Goal: Check status: Check status

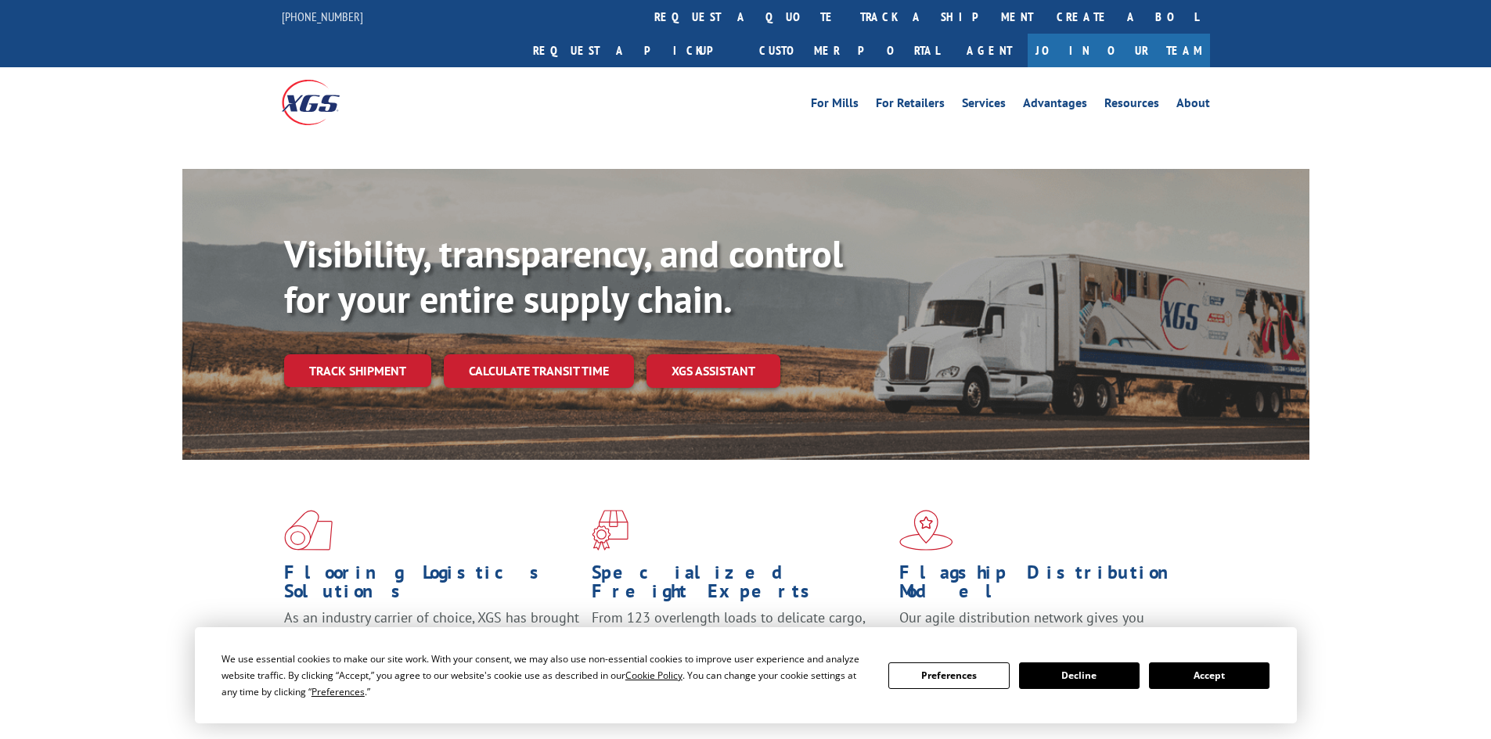
click at [1232, 675] on button "Accept" at bounding box center [1209, 676] width 121 height 27
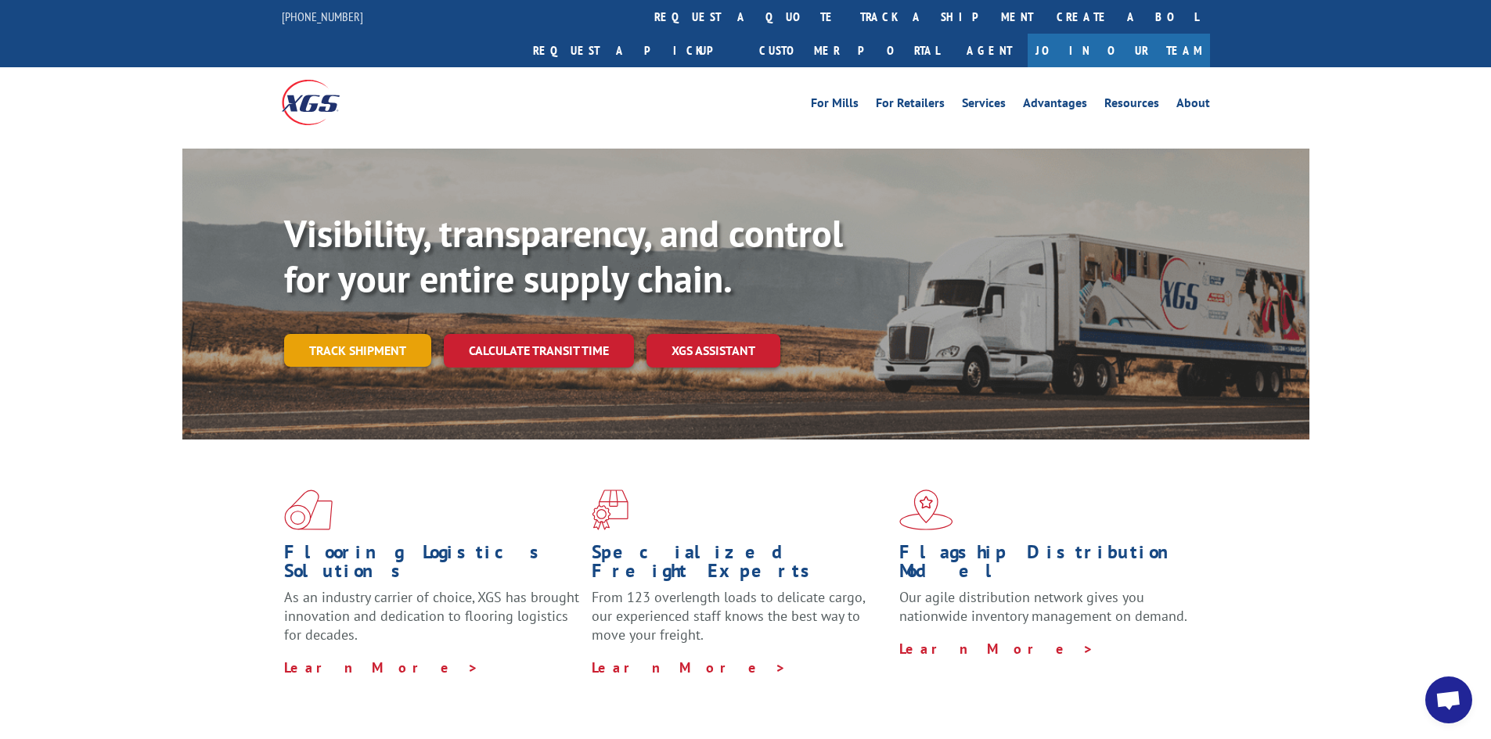
click at [386, 334] on link "Track shipment" at bounding box center [357, 350] width 147 height 33
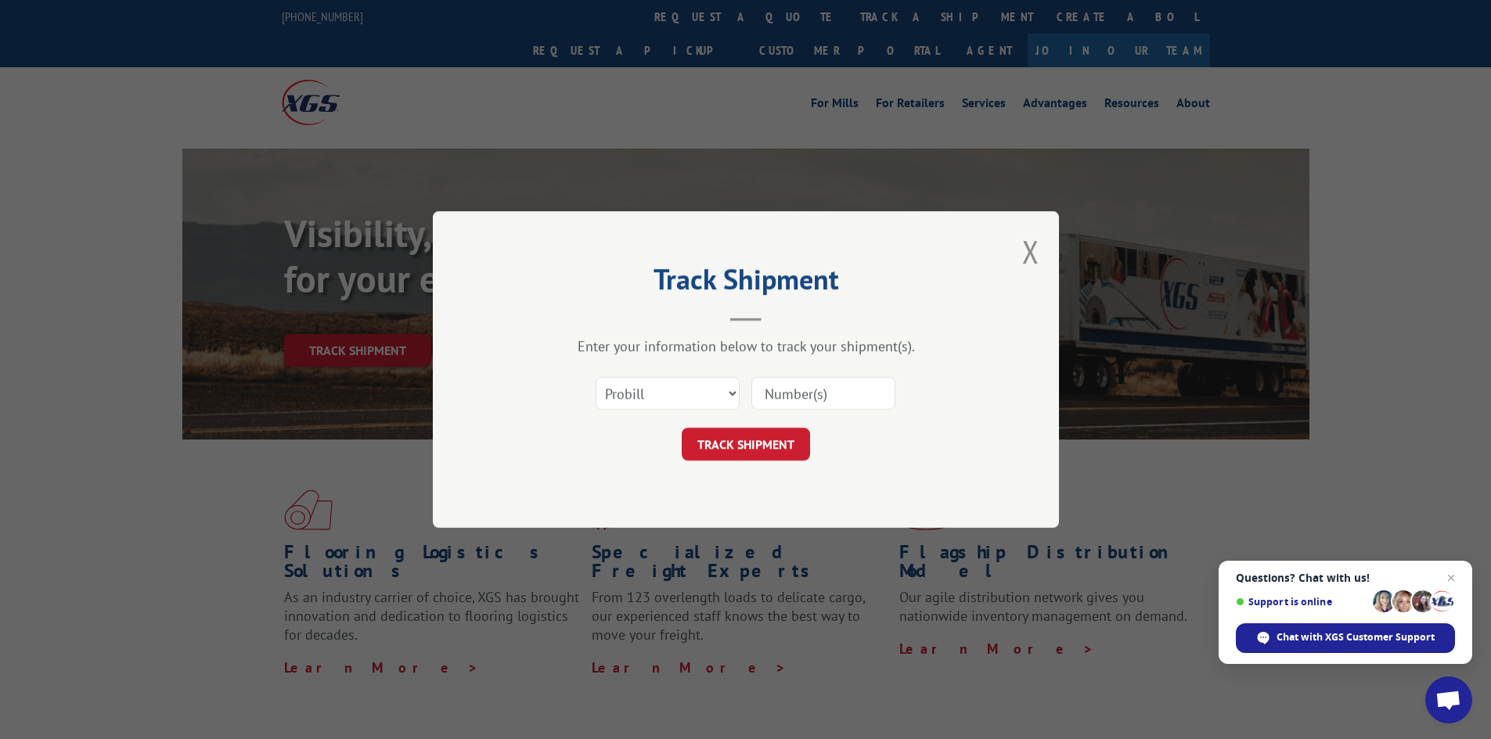
paste input "16662735"
type input "16662735"
click at [761, 437] on button "TRACK SHIPMENT" at bounding box center [746, 444] width 128 height 33
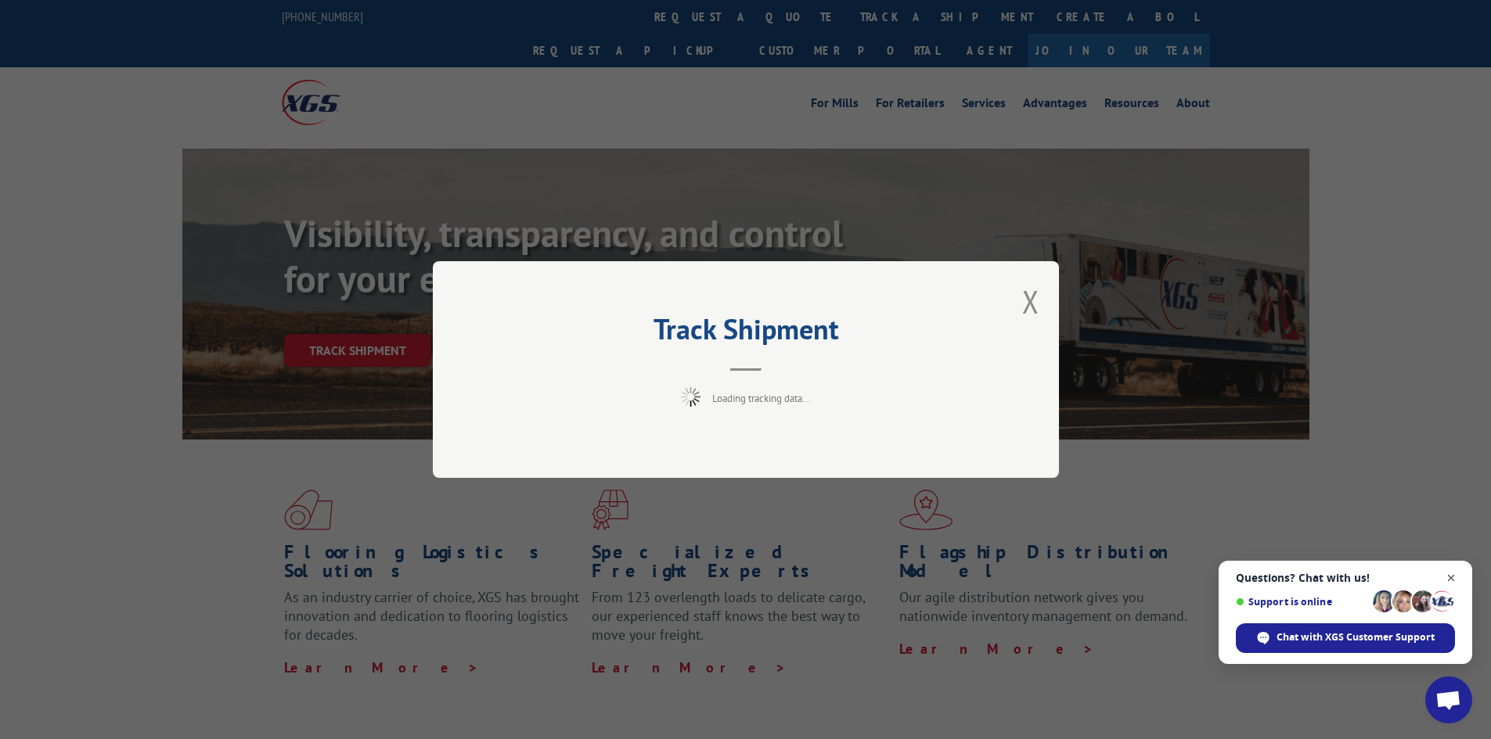
click at [1457, 580] on span "Close chat" at bounding box center [1451, 579] width 20 height 20
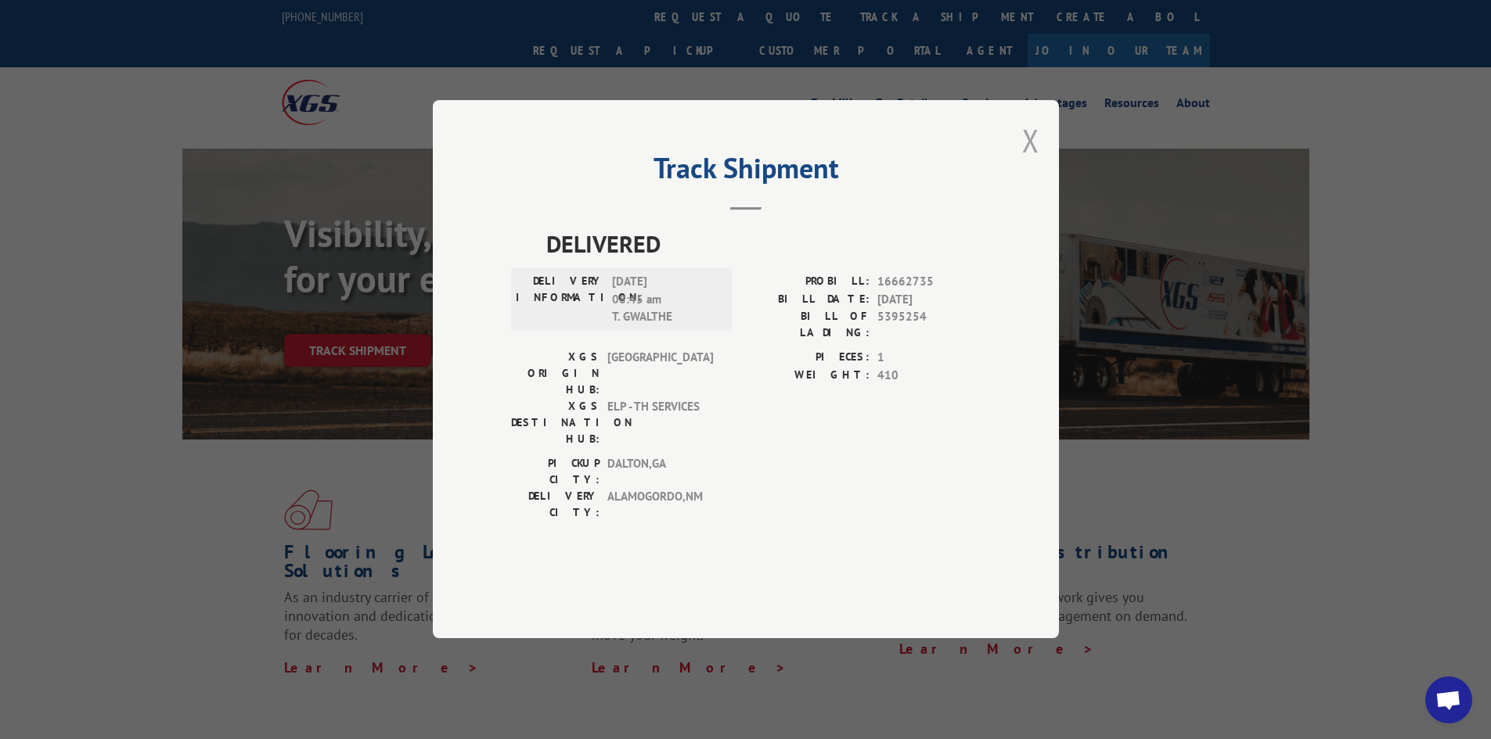
click at [1031, 161] on button "Close modal" at bounding box center [1030, 140] width 17 height 41
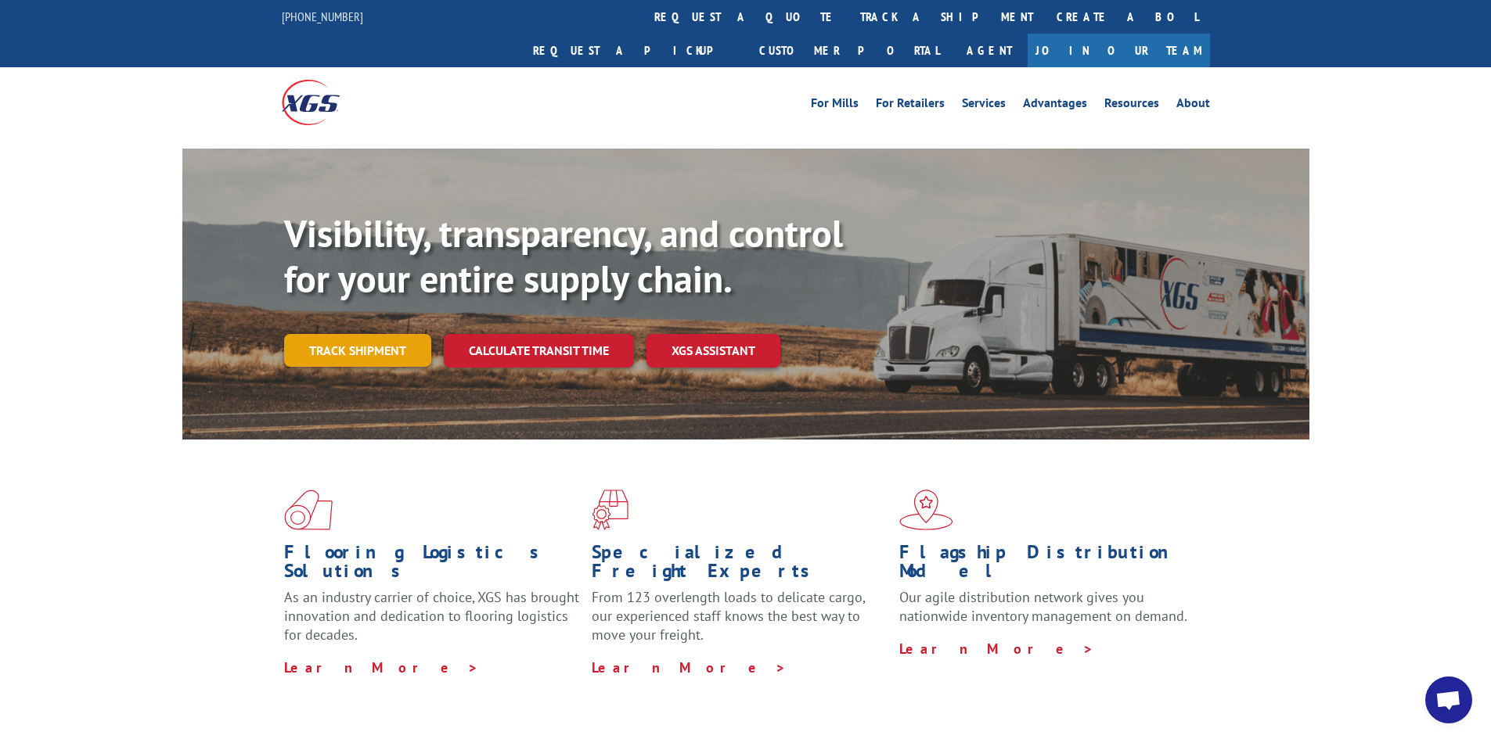
click at [379, 334] on link "Track shipment" at bounding box center [357, 350] width 147 height 33
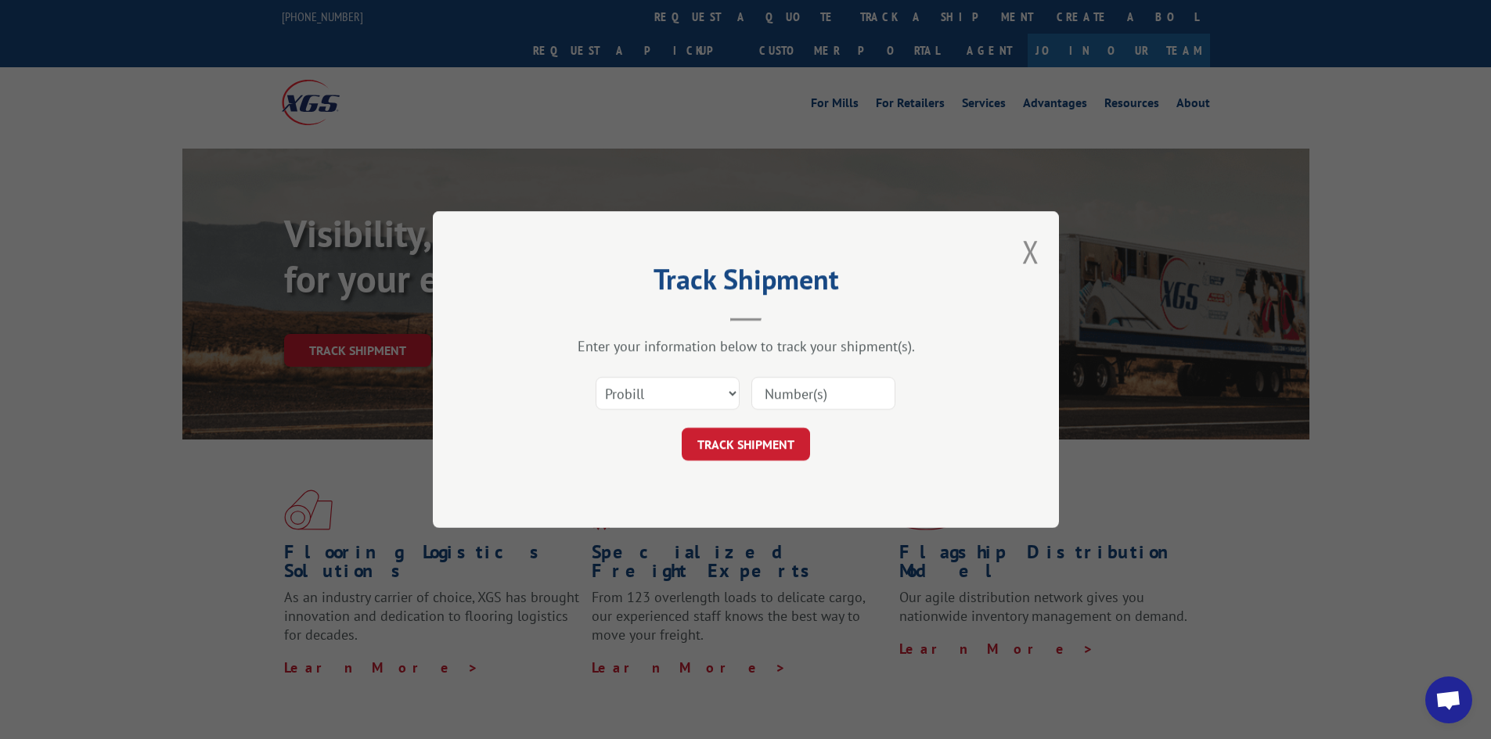
paste input "16662735"
type input "16662735"
click at [772, 437] on button "TRACK SHIPMENT" at bounding box center [746, 444] width 128 height 33
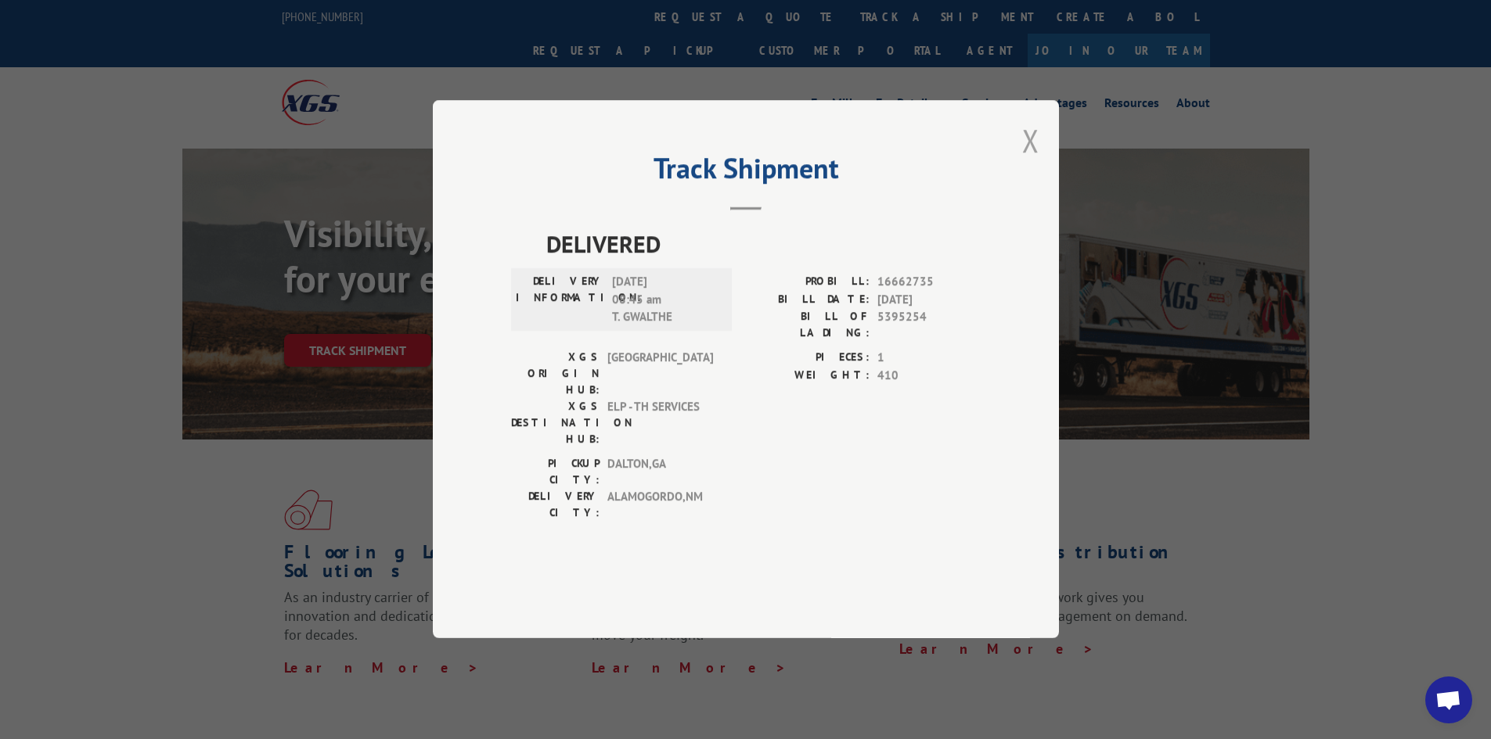
click at [1024, 161] on button "Close modal" at bounding box center [1030, 140] width 17 height 41
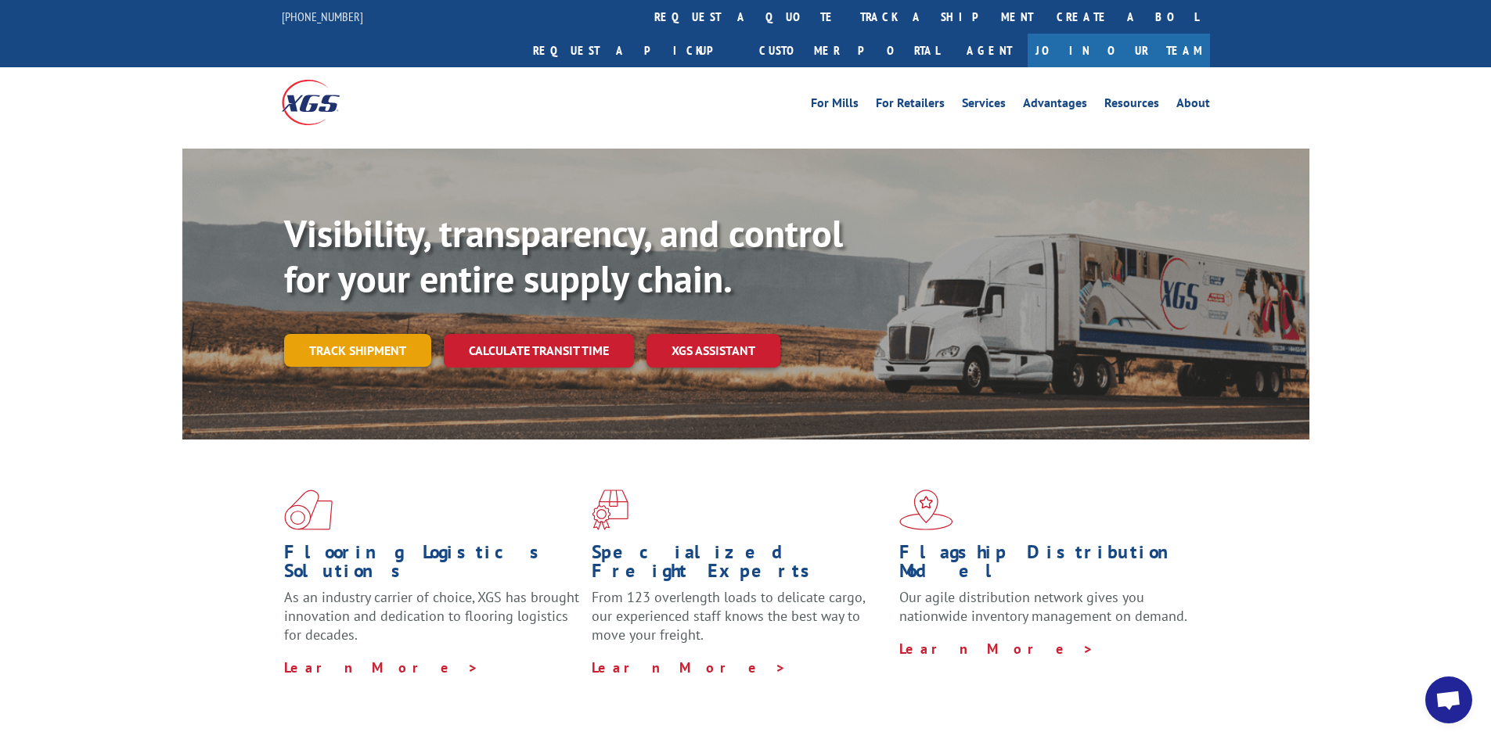
click at [372, 334] on link "Track shipment" at bounding box center [357, 350] width 147 height 33
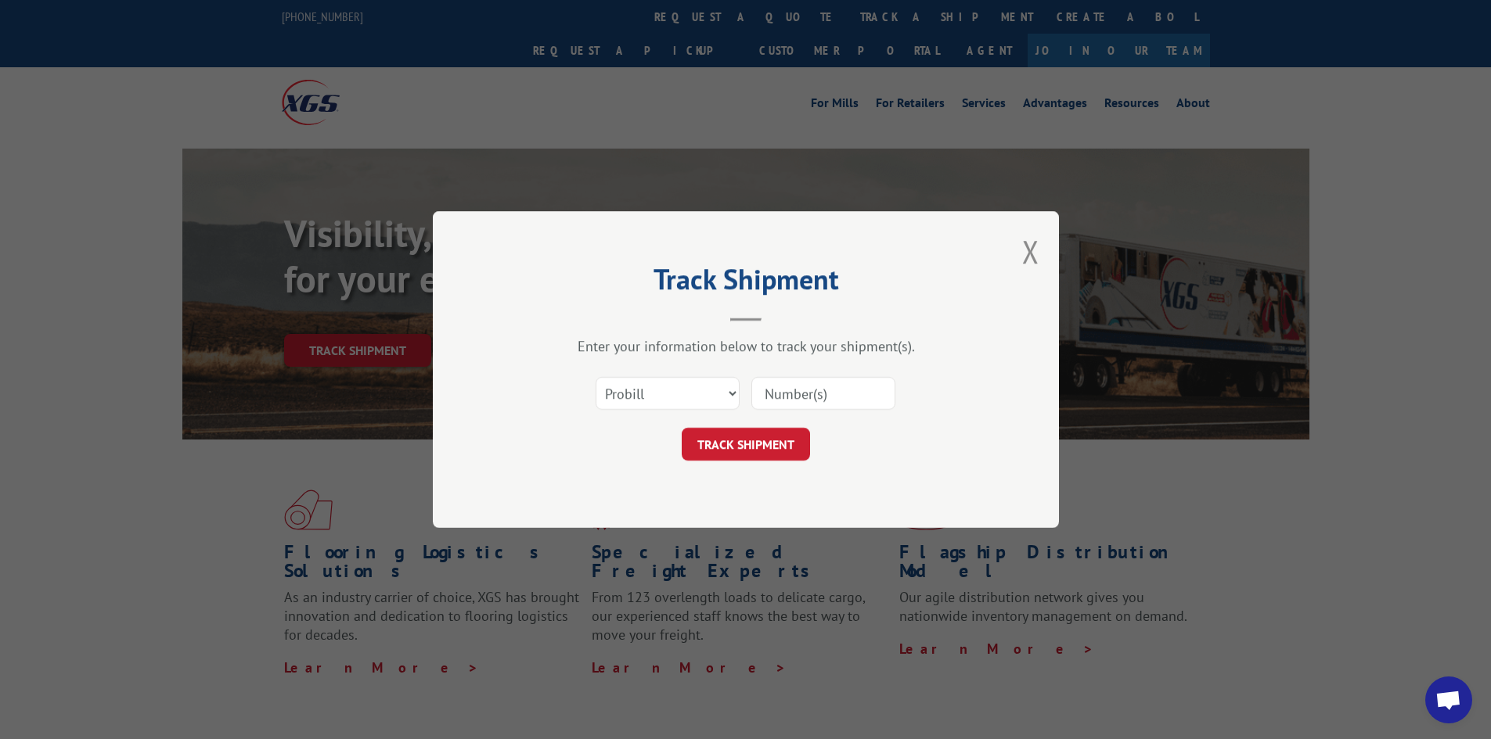
click at [811, 389] on input at bounding box center [823, 393] width 144 height 33
type input "04514759"
click at [682, 428] on button "TRACK SHIPMENT" at bounding box center [746, 444] width 128 height 33
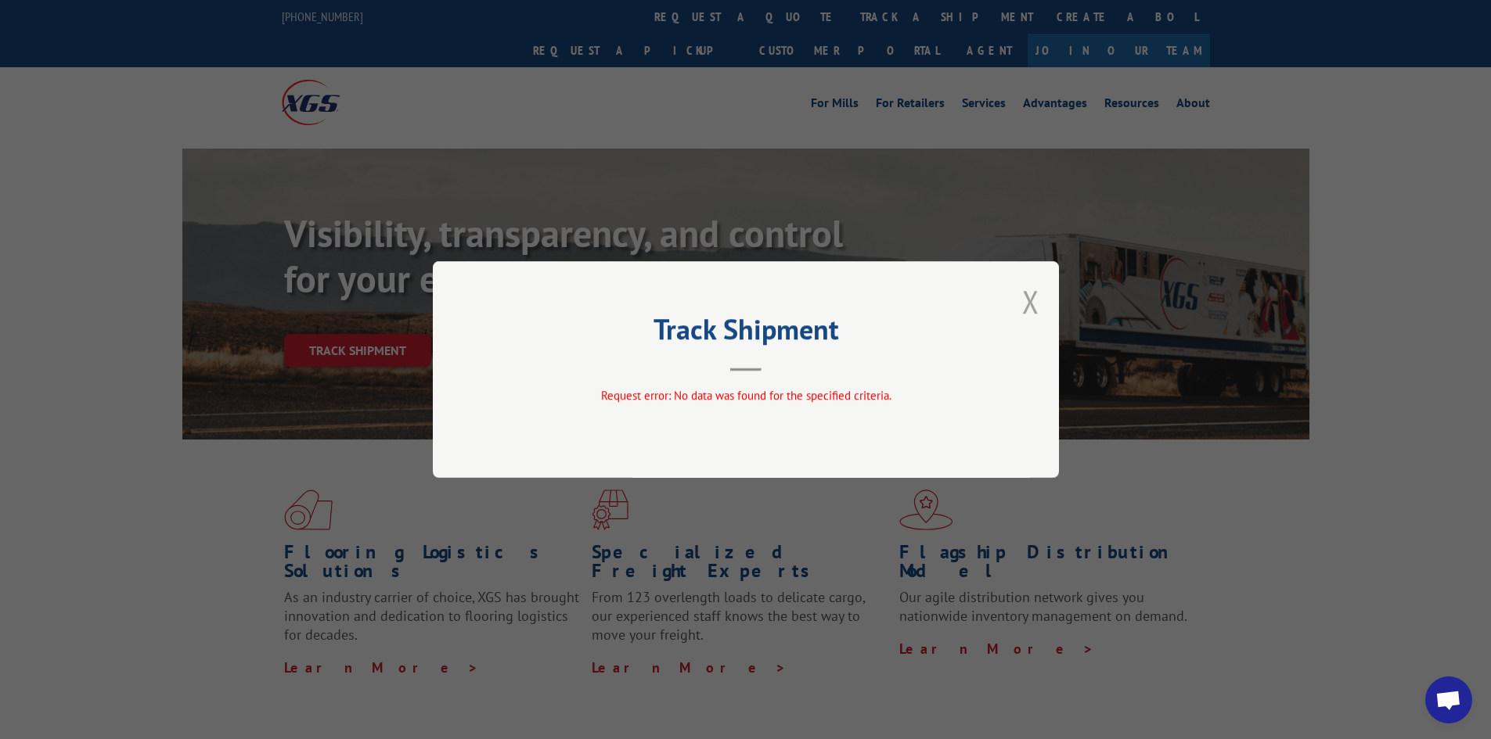
click at [1026, 302] on button "Close modal" at bounding box center [1030, 301] width 17 height 41
